Goal: Information Seeking & Learning: Learn about a topic

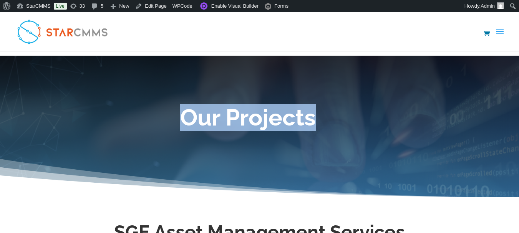
drag, startPoint x: 183, startPoint y: 114, endPoint x: 328, endPoint y: 115, distance: 145.0
click at [328, 115] on h1 "Our Projects" at bounding box center [248, 119] width 438 height 27
copy h1 "Our Projects"
click at [264, 118] on h1 "Our Projects" at bounding box center [248, 119] width 438 height 27
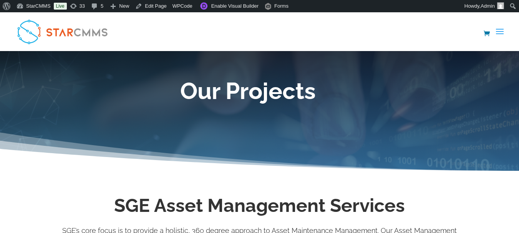
scroll to position [77, 0]
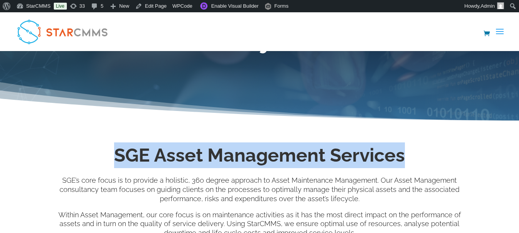
drag, startPoint x: 117, startPoint y: 156, endPoint x: 407, endPoint y: 160, distance: 290.3
click at [407, 160] on h2 "SGE Asset Management Services" at bounding box center [259, 158] width 415 height 30
copy h2 "SGE Asset Management Services"
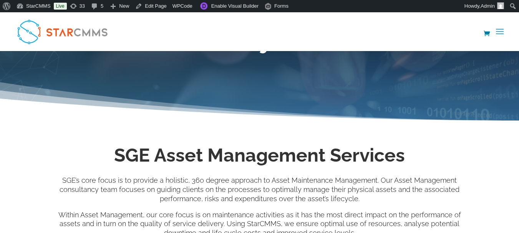
click at [343, 177] on p "SGE’s core focus is to provide a holistic, 360 degree approach to Asset Mainten…" at bounding box center [259, 193] width 415 height 34
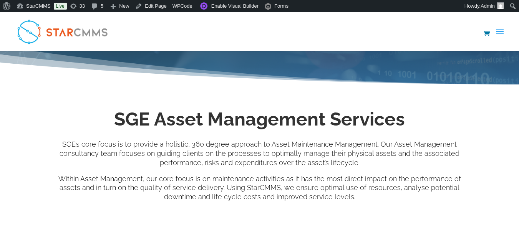
scroll to position [115, 0]
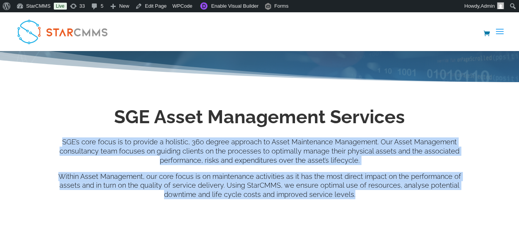
drag, startPoint x: 68, startPoint y: 141, endPoint x: 345, endPoint y: 195, distance: 281.2
click at [345, 195] on div "SGE’s core focus is to provide a holistic, 360 degree approach to Asset Mainten…" at bounding box center [259, 169] width 415 height 62
copy div "SGE’s core focus is to provide a holistic, 360 degree approach to Asset Mainten…"
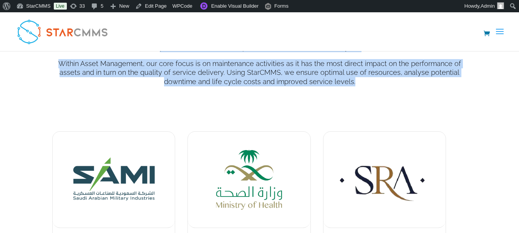
scroll to position [308, 0]
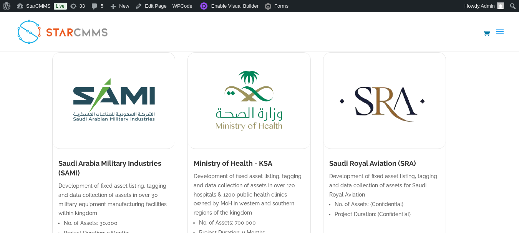
click at [131, 110] on img at bounding box center [114, 101] width 122 height 96
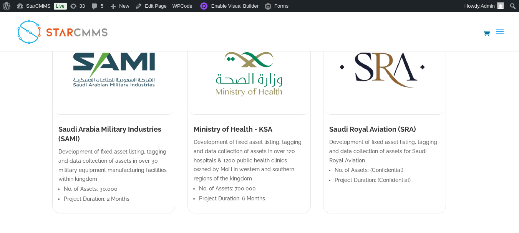
scroll to position [346, 0]
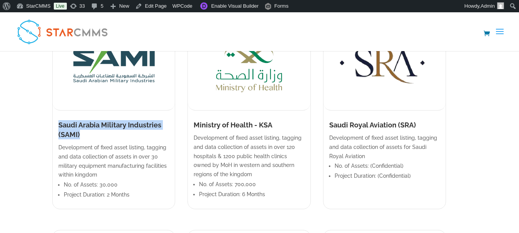
drag, startPoint x: 58, startPoint y: 124, endPoint x: 80, endPoint y: 133, distance: 22.8
click at [80, 133] on h1 "Saudi Arabia Military Industries (SAMI)" at bounding box center [113, 131] width 111 height 23
copy h1 "Saudi Arabia Military Industries (SAMI)"
click at [93, 152] on p "Development of fixed asset listing, tagging and data collection of assets in ov…" at bounding box center [113, 161] width 111 height 37
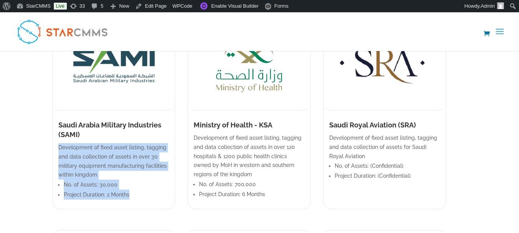
drag, startPoint x: 57, startPoint y: 145, endPoint x: 133, endPoint y: 196, distance: 91.7
click at [133, 196] on div "Development of fixed asset listing, tagging and data collection of assets in ov…" at bounding box center [114, 176] width 122 height 66
copy div "Development of fixed asset listing, tagging and data collection of assets in ov…"
click at [147, 161] on p "Development of fixed asset listing, tagging and data collection of assets in ov…" at bounding box center [113, 161] width 111 height 37
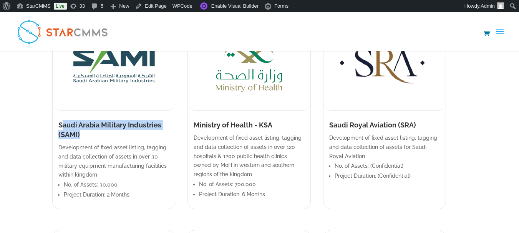
drag, startPoint x: 60, startPoint y: 125, endPoint x: 85, endPoint y: 136, distance: 26.9
click at [85, 136] on h1 "Saudi Arabia Military Industries (SAMI)" at bounding box center [113, 131] width 111 height 23
drag, startPoint x: 59, startPoint y: 123, endPoint x: 82, endPoint y: 134, distance: 26.0
click at [82, 134] on h1 "Saudi Arabia Military Industries (SAMI)" at bounding box center [113, 131] width 111 height 23
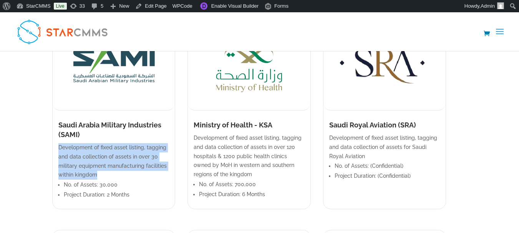
drag, startPoint x: 57, startPoint y: 145, endPoint x: 86, endPoint y: 173, distance: 40.2
click at [86, 173] on div "Development of fixed asset listing, tagging and data collection of assets in ov…" at bounding box center [114, 176] width 122 height 66
copy p "Development of fixed asset listing, tagging and data collection of assets in ov…"
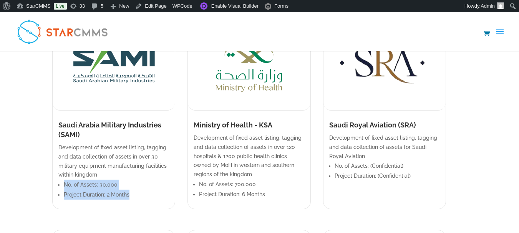
drag, startPoint x: 63, startPoint y: 181, endPoint x: 141, endPoint y: 201, distance: 80.5
click at [141, 201] on ul "No. of Assets: 30,000 Project Duration: 2 Months" at bounding box center [113, 192] width 111 height 25
copy ul "No. of Assets: 30,000 Project Duration: 2 Months"
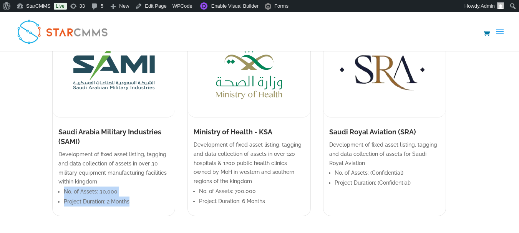
scroll to position [384, 0]
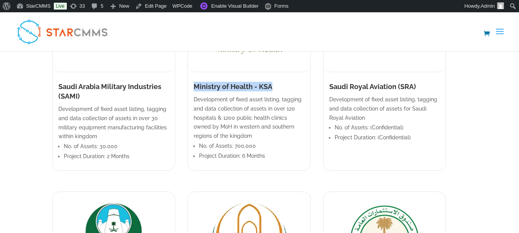
drag, startPoint x: 201, startPoint y: 86, endPoint x: 286, endPoint y: 85, distance: 85.7
click at [286, 85] on div "Ministry of Health - KSA" at bounding box center [249, 88] width 122 height 13
copy h1 "Ministry of Health - KSA"
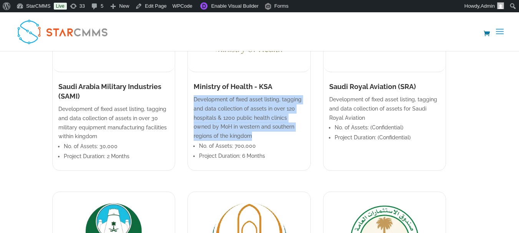
drag, startPoint x: 202, startPoint y: 98, endPoint x: 318, endPoint y: 125, distance: 118.7
click at [305, 125] on p "Development of fixed asset listing, tagging and data collection of assets in ov…" at bounding box center [249, 118] width 111 height 46
copy p "Development of fixed asset listing, tagging and data collection of assets in ov…"
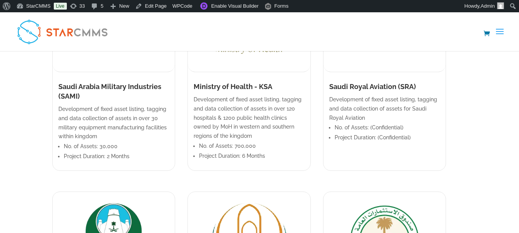
click at [208, 141] on li "No. of Assets: 700,000" at bounding box center [251, 146] width 105 height 10
drag, startPoint x: 207, startPoint y: 135, endPoint x: 275, endPoint y: 135, distance: 67.7
click at [275, 141] on li "No. of Assets: 700,000" at bounding box center [251, 146] width 105 height 10
drag, startPoint x: 206, startPoint y: 147, endPoint x: 282, endPoint y: 147, distance: 75.4
click at [282, 151] on li "Project Duration: 6 Months" at bounding box center [251, 156] width 105 height 10
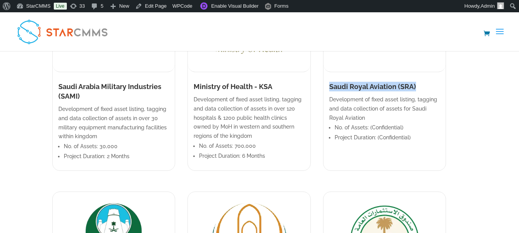
drag, startPoint x: 349, startPoint y: 89, endPoint x: 439, endPoint y: 89, distance: 90.0
click at [439, 89] on h1 "Saudi Royal Aviation (SRA)" at bounding box center [385, 88] width 111 height 13
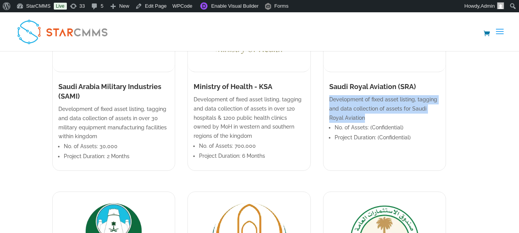
drag, startPoint x: 344, startPoint y: 100, endPoint x: 372, endPoint y: 116, distance: 31.9
click at [372, 116] on p "Development of fixed asset listing, tagging and data collection of assets for S…" at bounding box center [385, 108] width 111 height 27
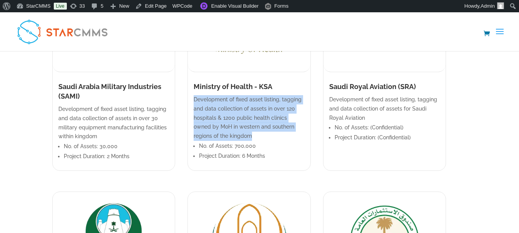
drag, startPoint x: 200, startPoint y: 98, endPoint x: 315, endPoint y: 127, distance: 118.2
click at [310, 127] on div "Development of fixed asset listing, tagging and data collection of assets in ov…" at bounding box center [249, 132] width 122 height 75
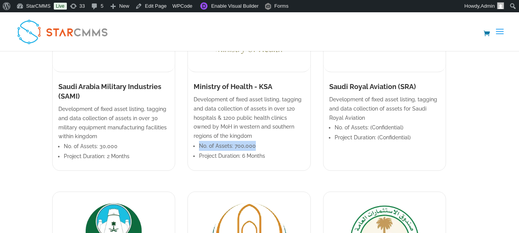
drag, startPoint x: 206, startPoint y: 135, endPoint x: 261, endPoint y: 139, distance: 55.5
click at [261, 141] on li "No. of Assets: 700,000" at bounding box center [251, 146] width 105 height 10
drag, startPoint x: 205, startPoint y: 146, endPoint x: 273, endPoint y: 148, distance: 67.7
click at [273, 148] on ul "No. of Assets: 700,000 Project Duration: 6 Months" at bounding box center [249, 153] width 111 height 25
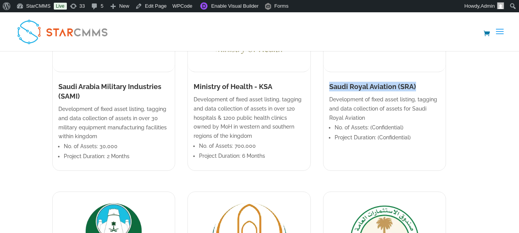
drag, startPoint x: 344, startPoint y: 90, endPoint x: 433, endPoint y: 84, distance: 89.4
click at [433, 84] on h1 "Saudi Royal Aviation (SRA)" at bounding box center [385, 88] width 111 height 13
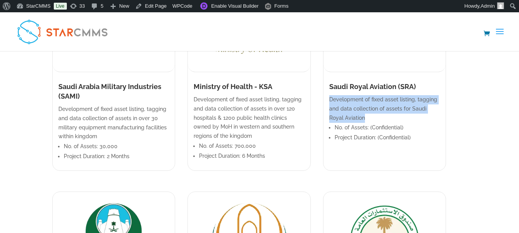
drag, startPoint x: 344, startPoint y: 99, endPoint x: 374, endPoint y: 119, distance: 36.0
click at [374, 119] on p "Development of fixed asset listing, tagging and data collection of assets for S…" at bounding box center [385, 108] width 111 height 27
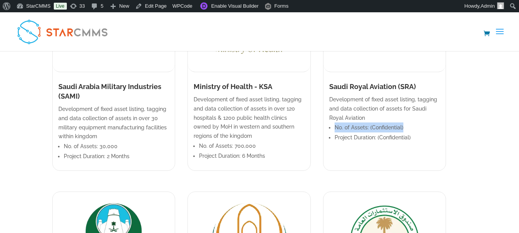
drag, startPoint x: 349, startPoint y: 128, endPoint x: 420, endPoint y: 129, distance: 70.8
click at [420, 129] on li "No. of Assets: (Confidential)" at bounding box center [387, 128] width 105 height 10
drag, startPoint x: 350, startPoint y: 136, endPoint x: 427, endPoint y: 135, distance: 76.9
click at [427, 135] on li "Project Duration: (Confidential)" at bounding box center [387, 138] width 105 height 10
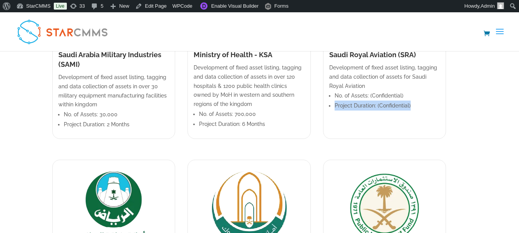
scroll to position [423, 0]
